Goal: Information Seeking & Learning: Learn about a topic

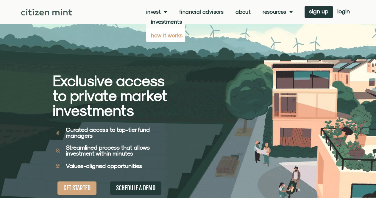
click at [160, 35] on link "how it works" at bounding box center [165, 36] width 39 height 14
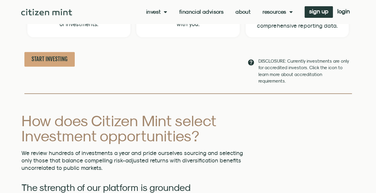
scroll to position [362, 0]
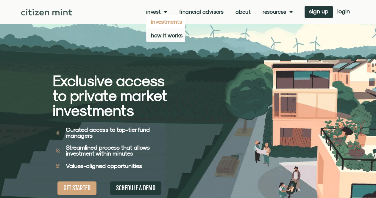
click at [157, 19] on link "investments" at bounding box center [165, 22] width 39 height 14
click at [153, 20] on link "investments" at bounding box center [165, 22] width 39 height 14
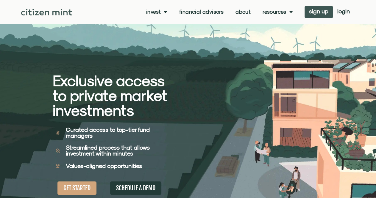
click at [310, 9] on span "sign up" at bounding box center [318, 11] width 19 height 4
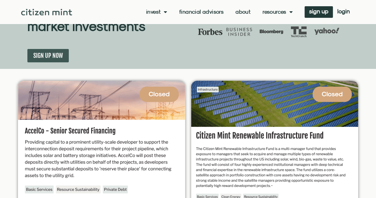
scroll to position [9, 0]
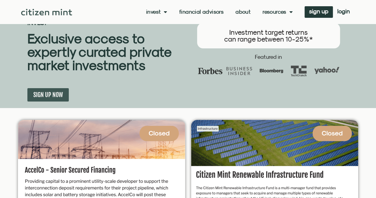
click at [240, 11] on link "About" at bounding box center [242, 12] width 15 height 6
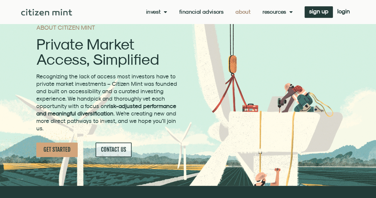
scroll to position [10, 0]
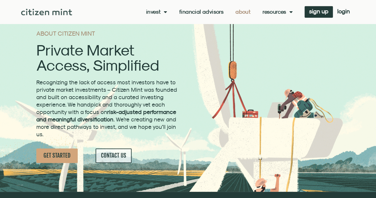
click at [179, 13] on link "Financial Advisors" at bounding box center [201, 12] width 44 height 6
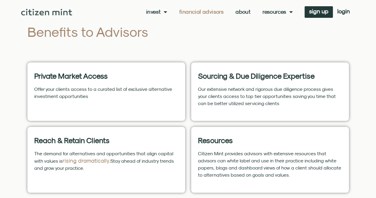
scroll to position [329, 0]
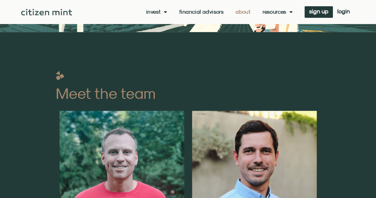
scroll to position [6, 0]
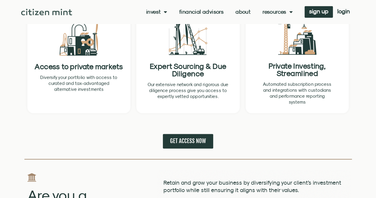
scroll to position [397, 0]
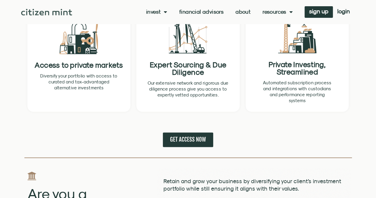
click at [188, 141] on span "GET ACCESS NOW" at bounding box center [188, 139] width 36 height 7
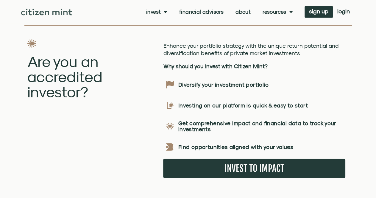
scroll to position [716, 0]
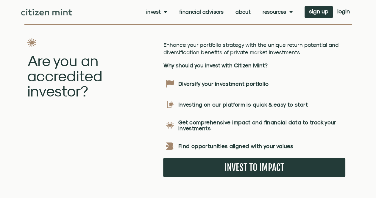
click at [279, 167] on span "INVEST TO IMPACT" at bounding box center [254, 167] width 60 height 7
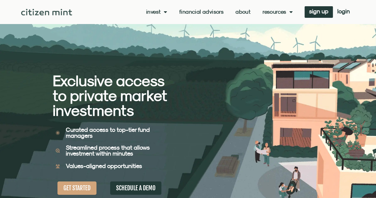
click at [237, 10] on link "About" at bounding box center [242, 12] width 15 height 6
click at [158, 21] on link "investments" at bounding box center [165, 22] width 39 height 14
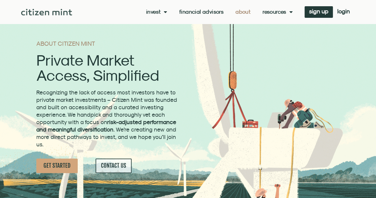
click at [72, 163] on link "GET STARTED" at bounding box center [56, 166] width 41 height 15
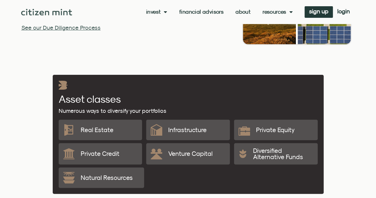
scroll to position [1165, 0]
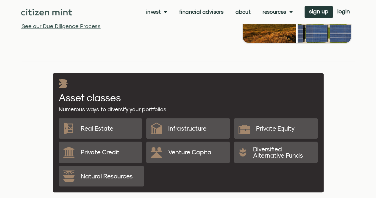
click at [52, 28] on link "See our Due Diligence Process" at bounding box center [60, 26] width 79 height 7
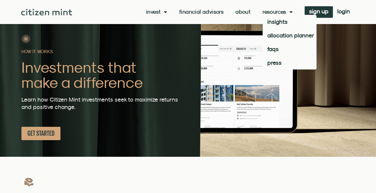
click at [288, 12] on span "Menu" at bounding box center [289, 11] width 6 height 11
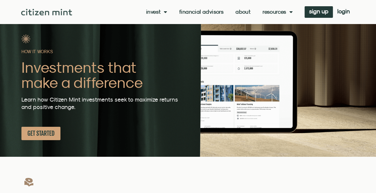
click at [288, 12] on span "Menu" at bounding box center [289, 11] width 6 height 11
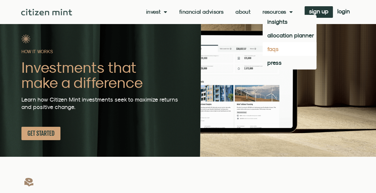
click at [269, 48] on link "faqs" at bounding box center [289, 49] width 54 height 14
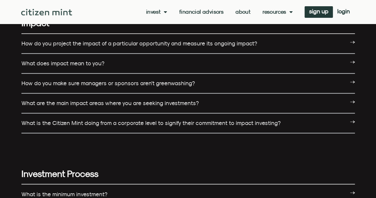
scroll to position [392, 0]
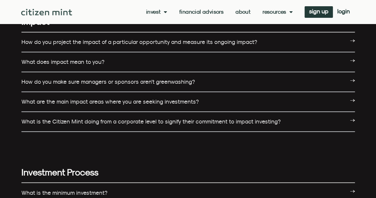
click at [352, 117] on div "What is the Citizen Mint doing from a corporate level to signify their commitme…" at bounding box center [187, 122] width 333 height 20
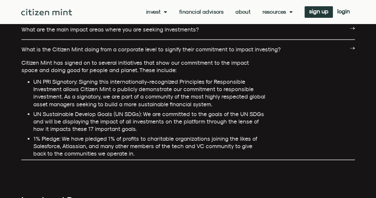
scroll to position [479, 0]
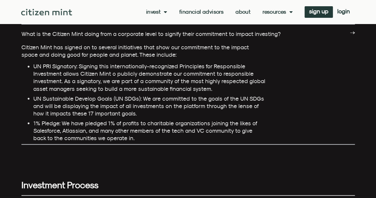
click at [348, 29] on div "What is the Citizen Mint doing from a corporate level to signify their commitme…" at bounding box center [187, 33] width 333 height 19
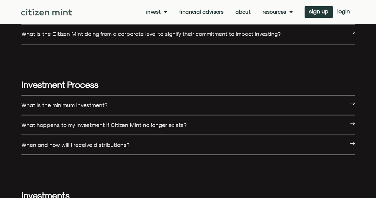
click at [348, 122] on div "What happens to my investment if Citizen Mint no longer exists?" at bounding box center [187, 125] width 333 height 20
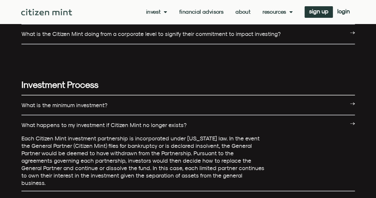
click at [350, 122] on icon at bounding box center [352, 123] width 5 height 5
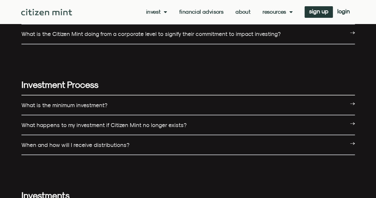
click at [350, 145] on icon at bounding box center [352, 143] width 5 height 5
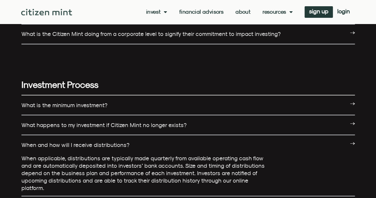
click at [350, 145] on icon at bounding box center [352, 143] width 5 height 5
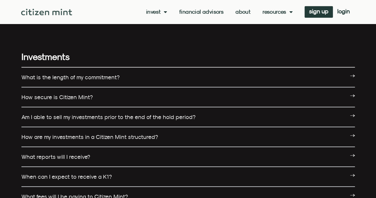
scroll to position [624, 0]
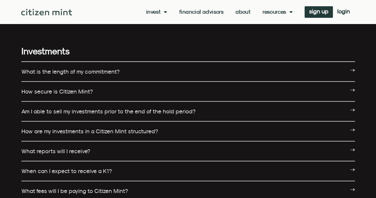
click at [351, 91] on icon at bounding box center [352, 90] width 5 height 5
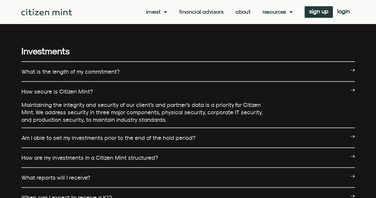
click at [351, 91] on icon at bounding box center [352, 90] width 5 height 5
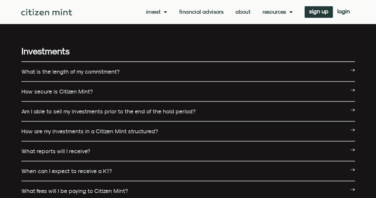
click at [350, 110] on icon at bounding box center [352, 110] width 5 height 5
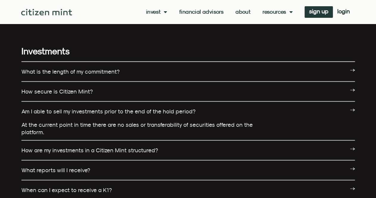
click at [350, 110] on icon at bounding box center [352, 110] width 5 height 5
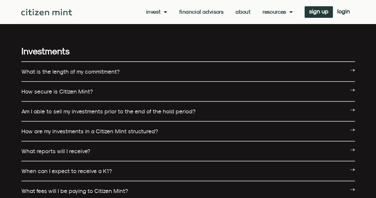
click at [349, 127] on div "How are my investments in a Citizen Mint structured?" at bounding box center [187, 132] width 333 height 20
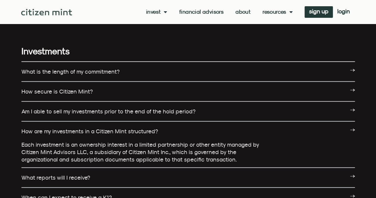
click at [349, 127] on div "How are my investments in a Citizen Mint structured?" at bounding box center [187, 131] width 333 height 19
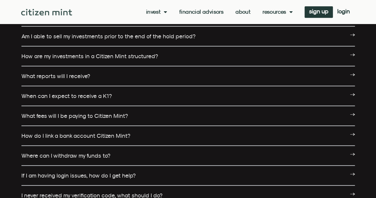
scroll to position [701, 0]
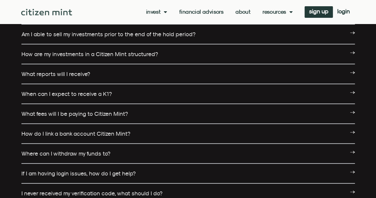
drag, startPoint x: 316, startPoint y: 166, endPoint x: 319, endPoint y: 116, distance: 50.1
click at [319, 116] on div "What is the length of my commitment? The initial funding period for your commit…" at bounding box center [187, 154] width 333 height 339
click at [342, 69] on div "What reports will I receive?" at bounding box center [187, 75] width 333 height 20
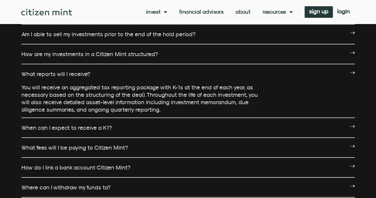
click at [342, 69] on div "What reports will I receive?" at bounding box center [187, 74] width 333 height 19
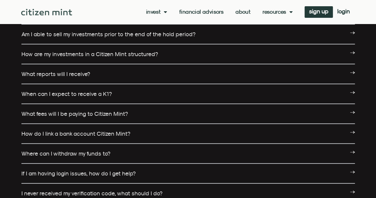
click at [352, 92] on icon at bounding box center [352, 92] width 5 height 5
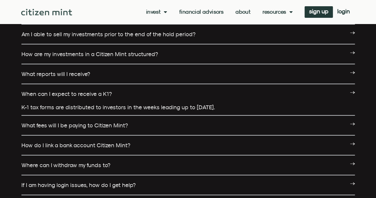
click at [352, 92] on icon at bounding box center [352, 92] width 5 height 5
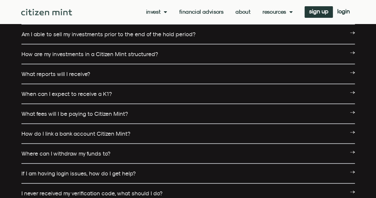
click at [349, 110] on div "What fees will I be paying to Citizen Mint?" at bounding box center [187, 114] width 333 height 20
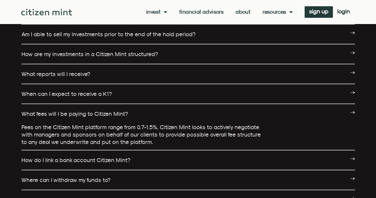
click at [349, 110] on div "What fees will I be paying to Citizen Mint?" at bounding box center [187, 113] width 333 height 19
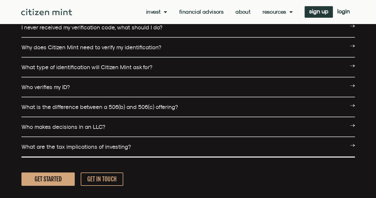
scroll to position [871, 0]
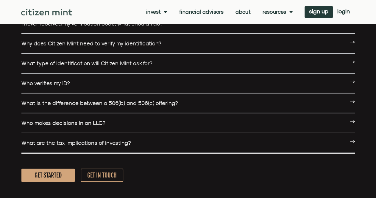
click at [351, 100] on icon at bounding box center [352, 102] width 5 height 5
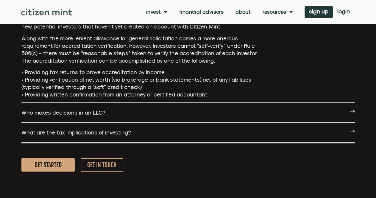
scroll to position [1056, 0]
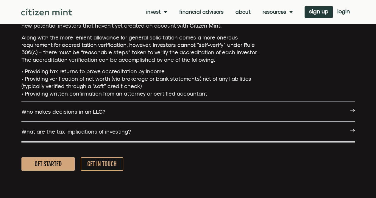
click at [354, 129] on icon at bounding box center [352, 130] width 5 height 5
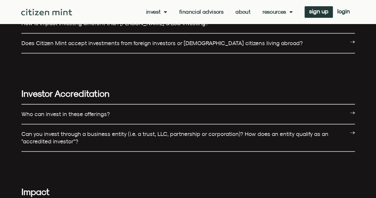
scroll to position [216, 0]
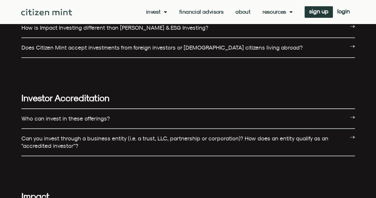
click at [349, 113] on div "Who can invest in these offerings?" at bounding box center [187, 119] width 333 height 20
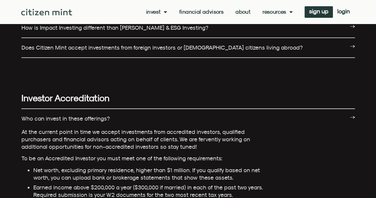
click at [349, 118] on div "Who can invest in these offerings?" at bounding box center [187, 118] width 333 height 19
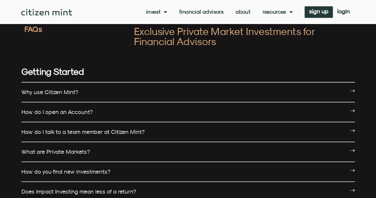
scroll to position [5, 0]
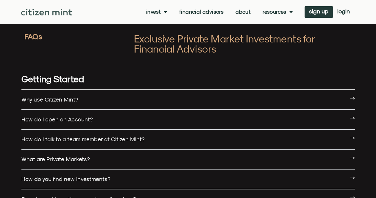
click at [352, 136] on icon at bounding box center [352, 138] width 5 height 5
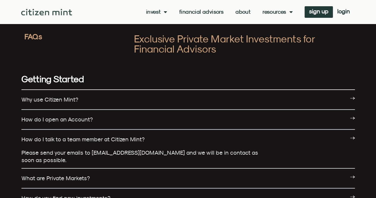
click at [352, 136] on icon at bounding box center [352, 138] width 5 height 5
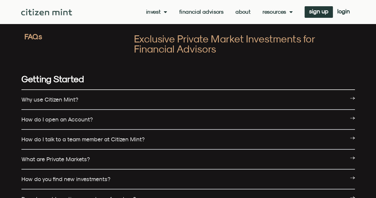
click at [349, 118] on div "How do I open an Account?" at bounding box center [187, 120] width 333 height 20
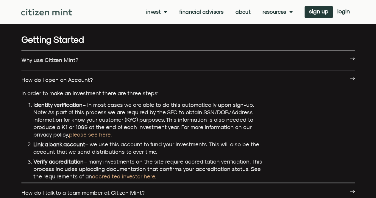
scroll to position [51, 0]
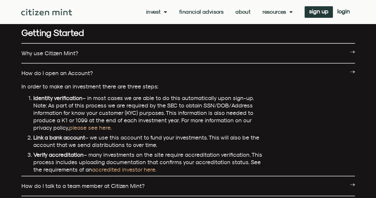
click at [354, 70] on icon at bounding box center [352, 72] width 5 height 5
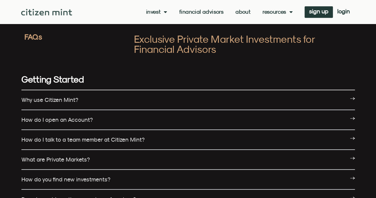
scroll to position [0, 0]
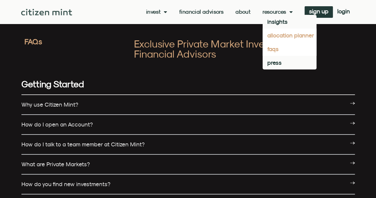
click at [285, 36] on link "allocation planner" at bounding box center [289, 36] width 54 height 14
